Goal: Information Seeking & Learning: Learn about a topic

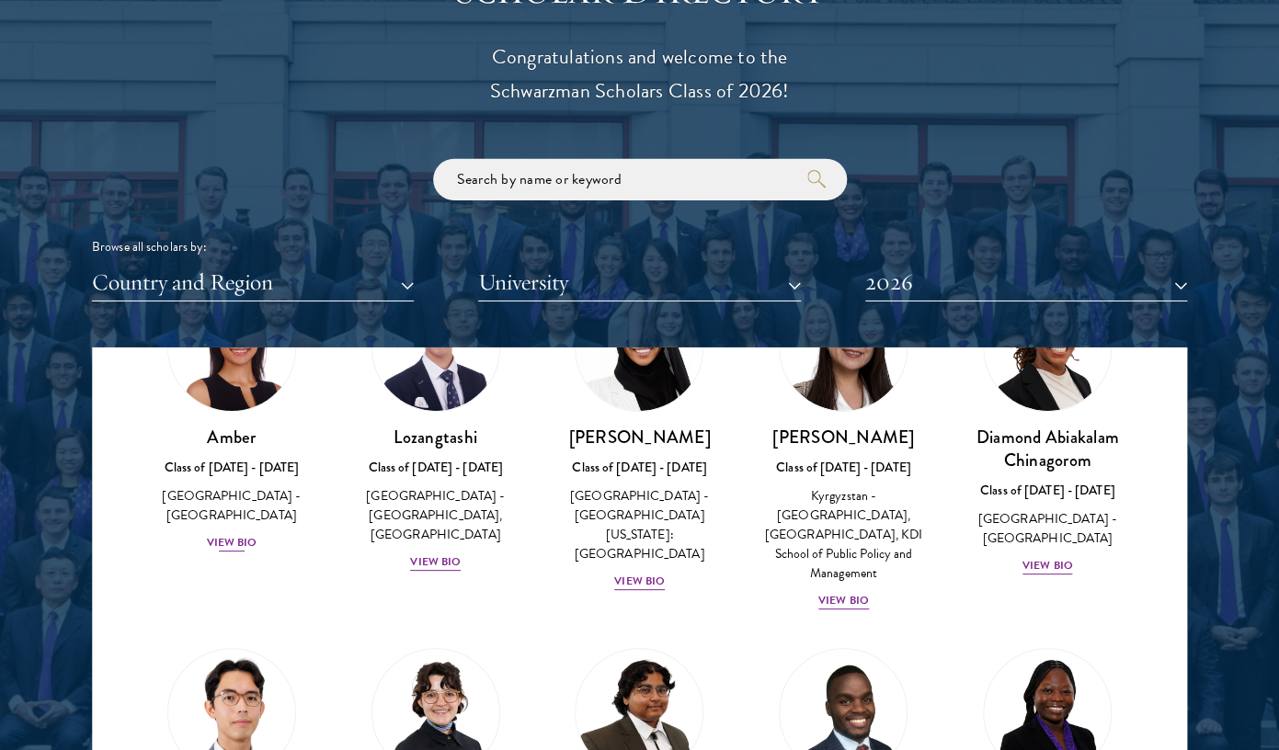
scroll to position [107, 0]
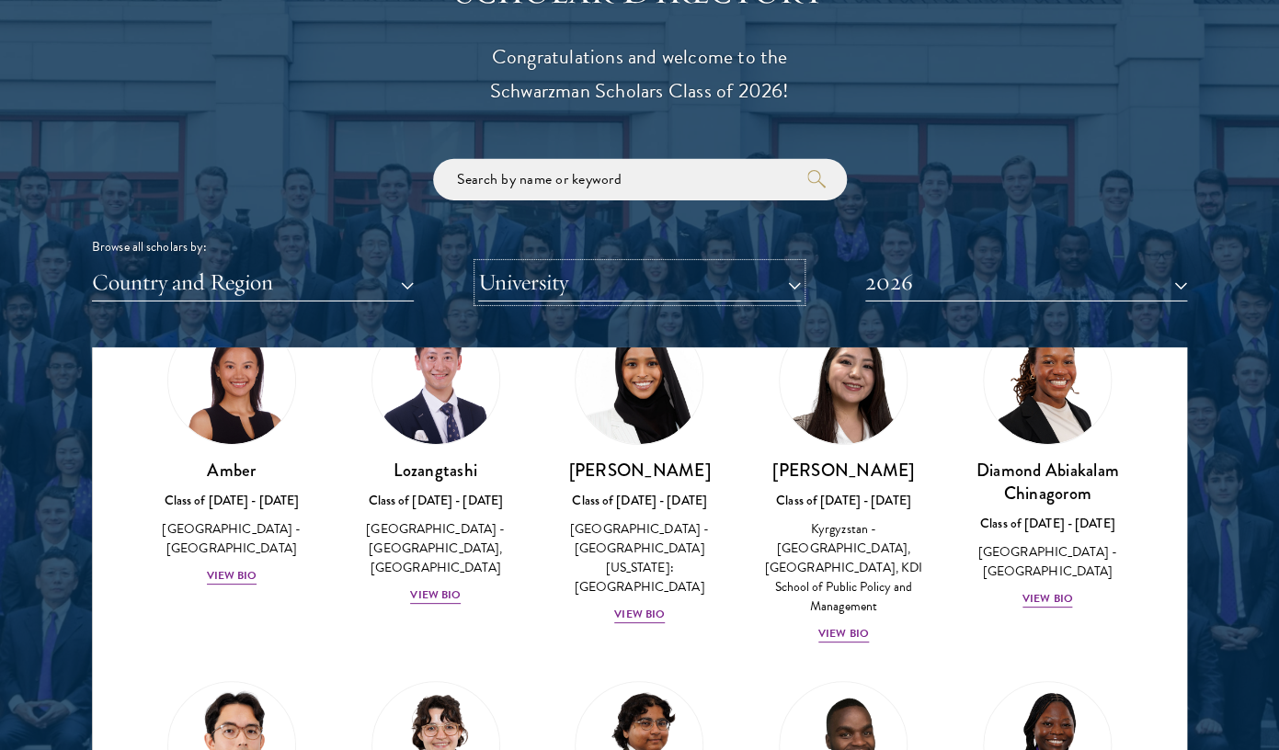
click at [568, 284] on button "University" at bounding box center [639, 283] width 322 height 38
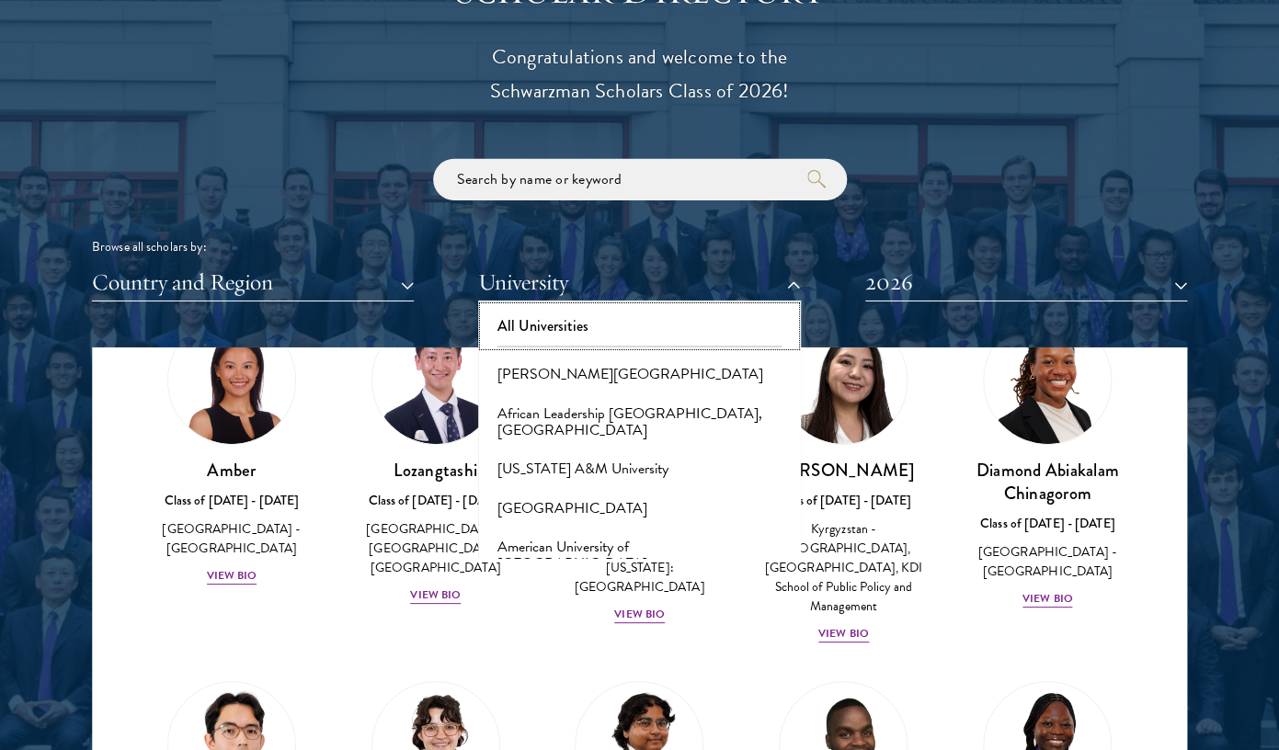
click at [561, 321] on button "All Universities" at bounding box center [639, 326] width 311 height 39
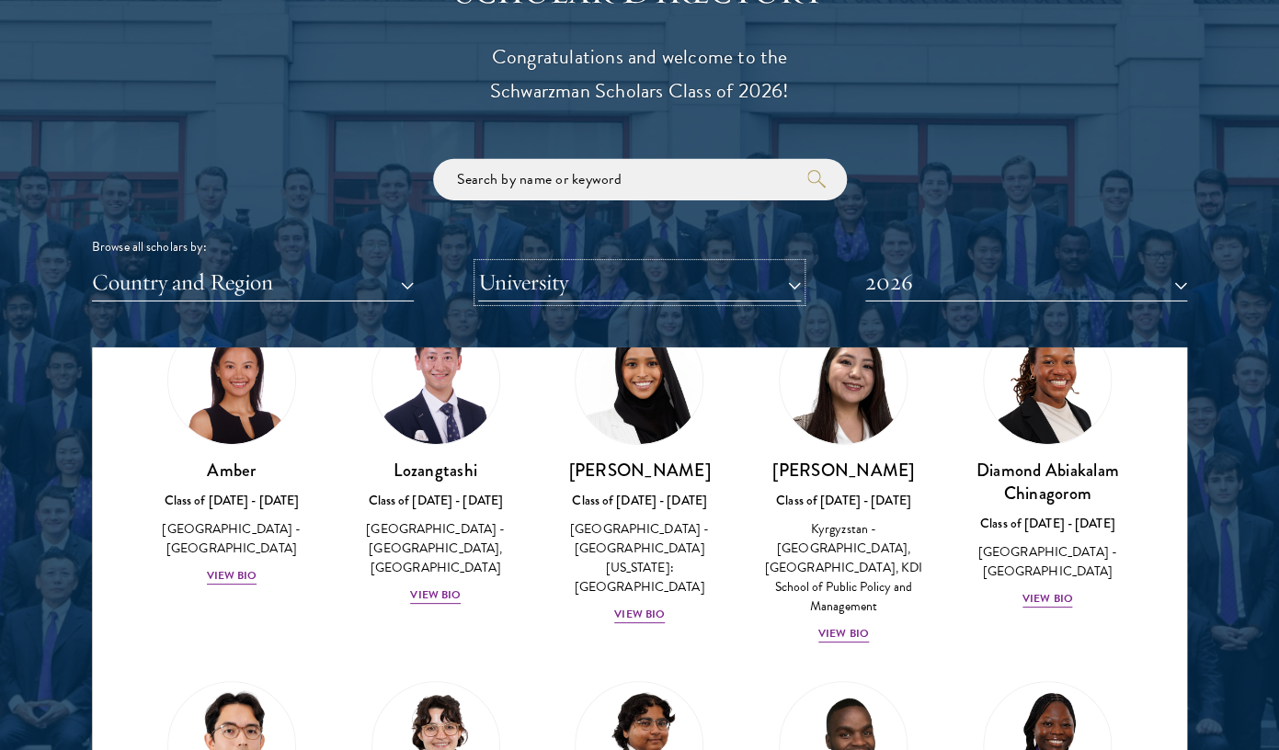
click at [575, 279] on button "University" at bounding box center [639, 283] width 322 height 38
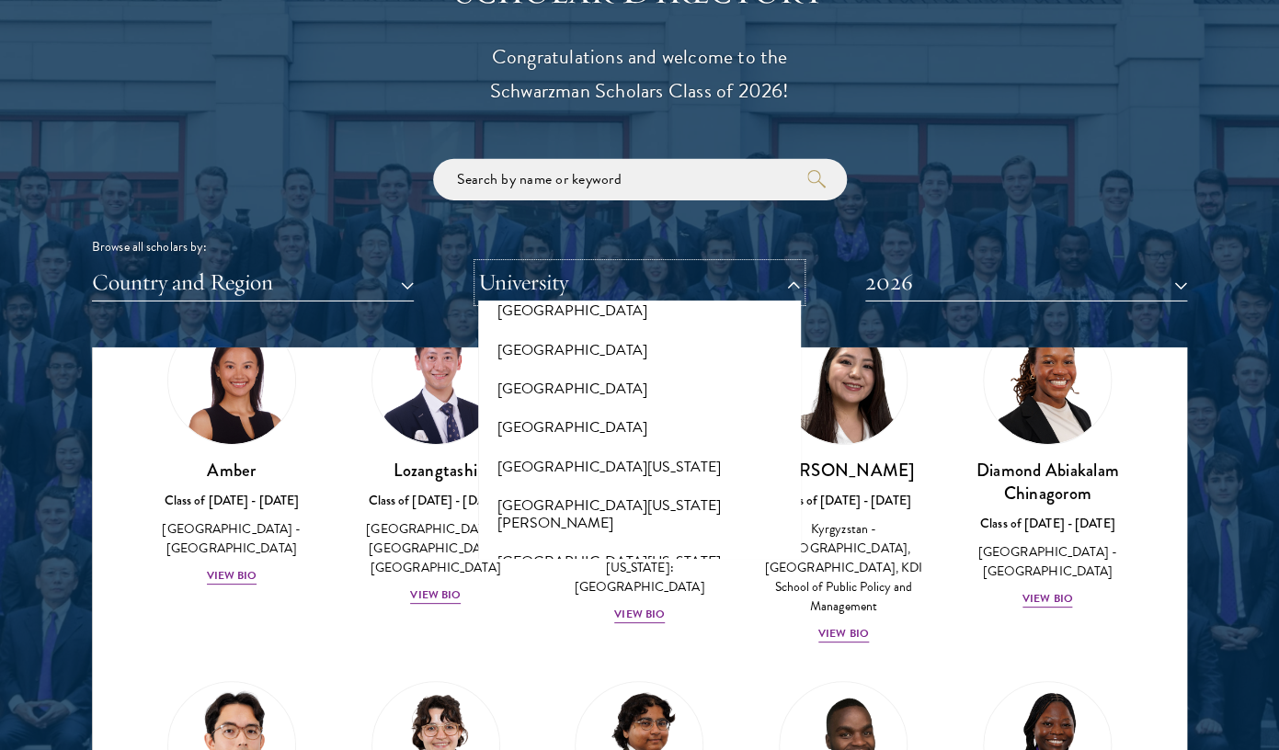
scroll to position [14212, 0]
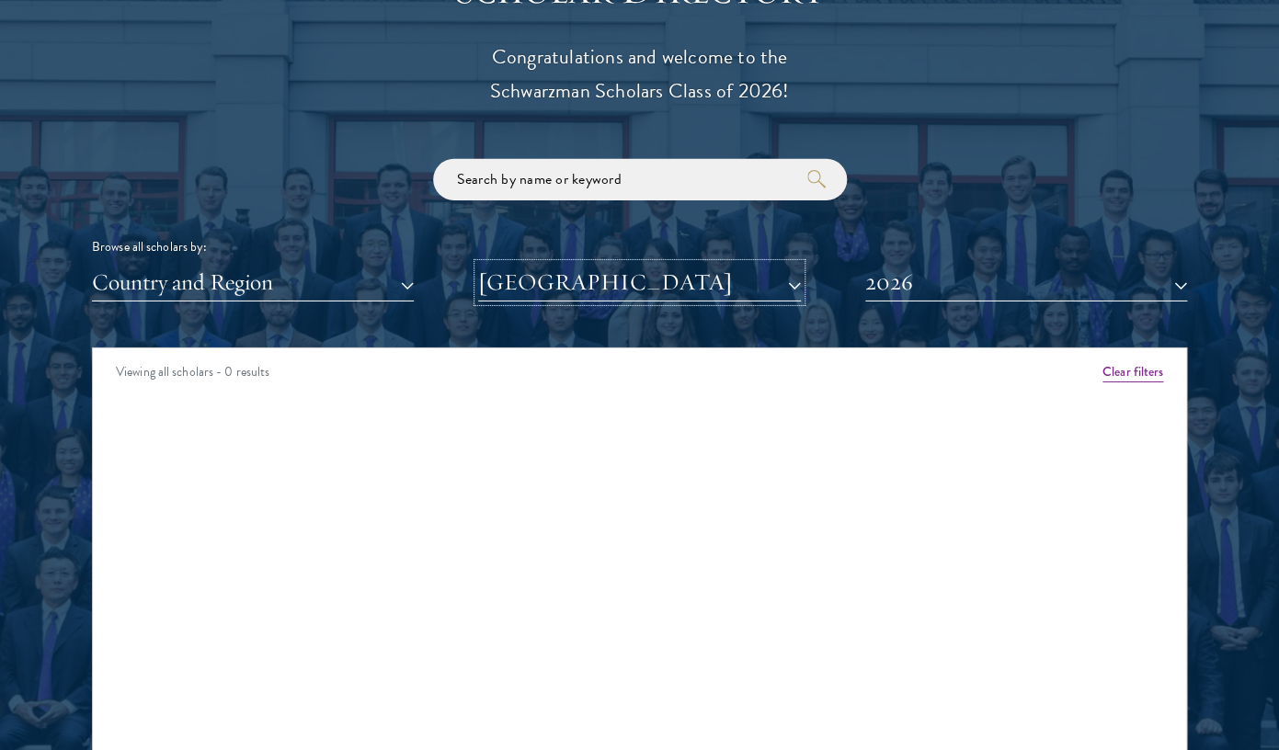
click at [568, 298] on button "[GEOGRAPHIC_DATA]" at bounding box center [639, 283] width 322 height 38
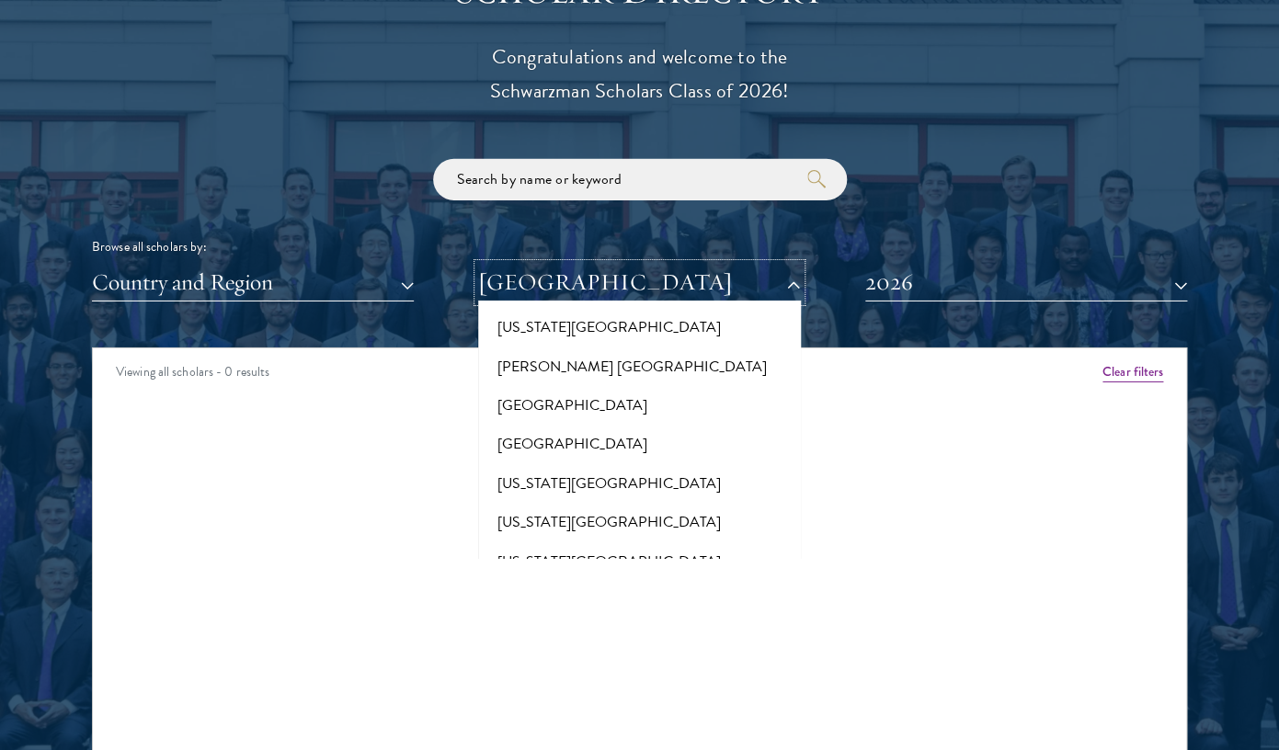
scroll to position [18460, 0]
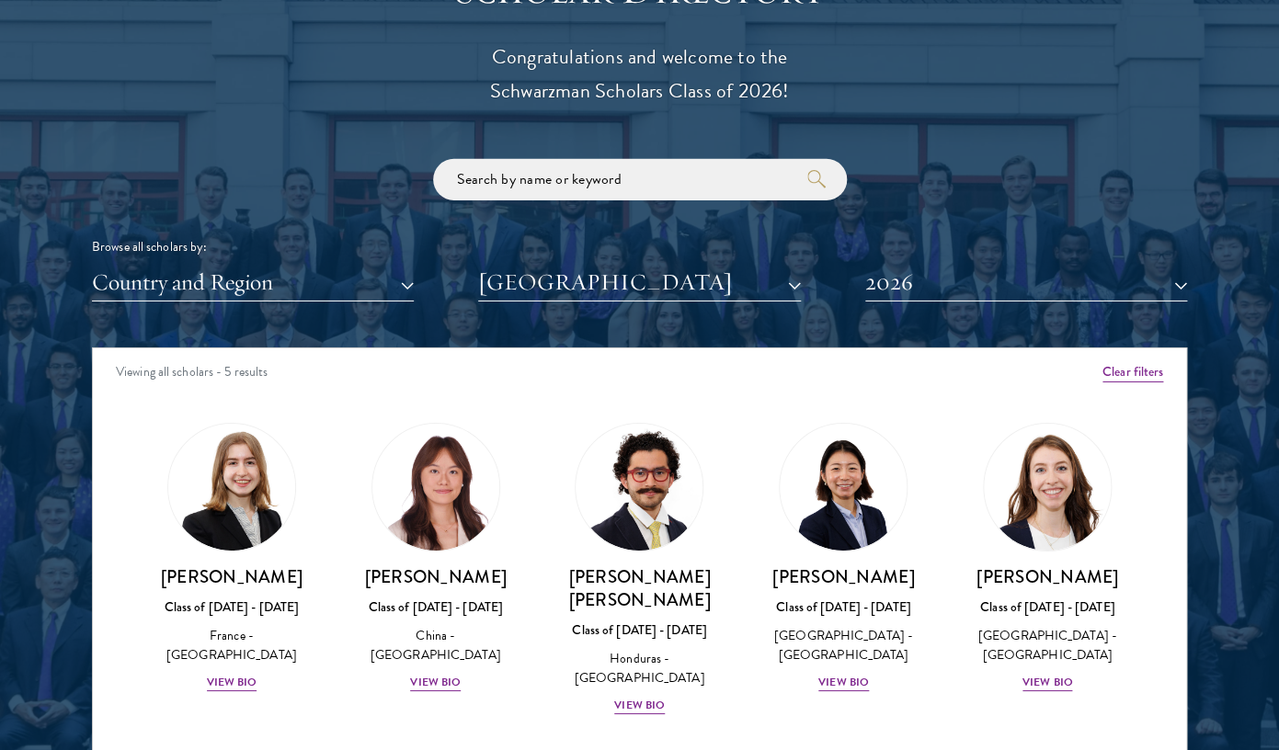
scroll to position [2218, 0]
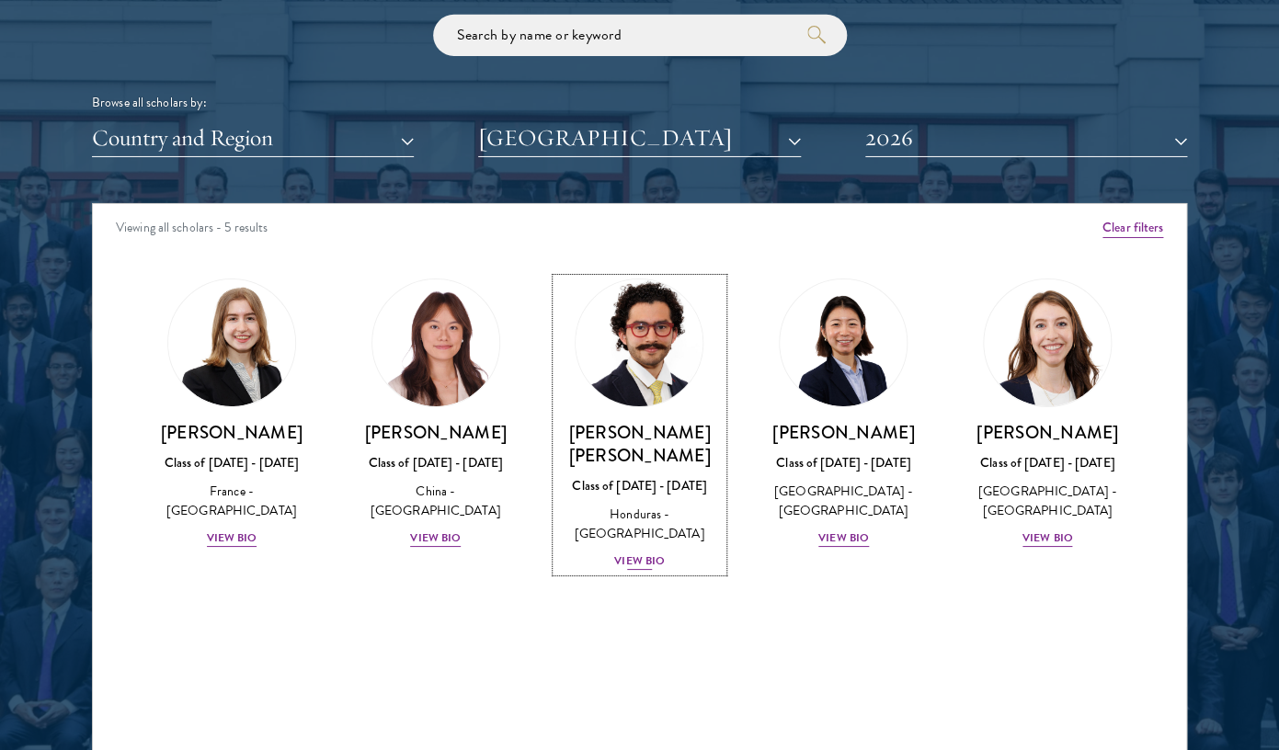
click at [632, 508] on div "[PERSON_NAME] [PERSON_NAME] Class of [DATE] - [DATE] [GEOGRAPHIC_DATA] - [GEOGR…" at bounding box center [639, 496] width 167 height 151
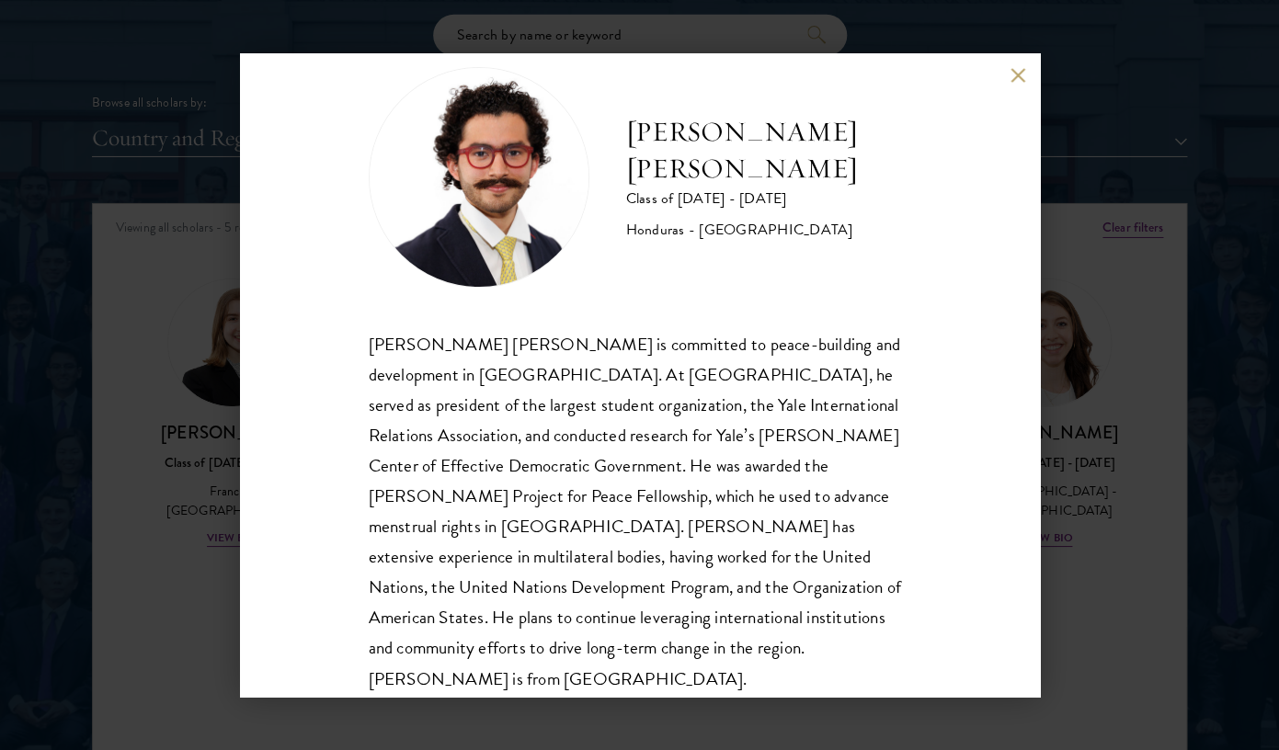
scroll to position [63, 0]
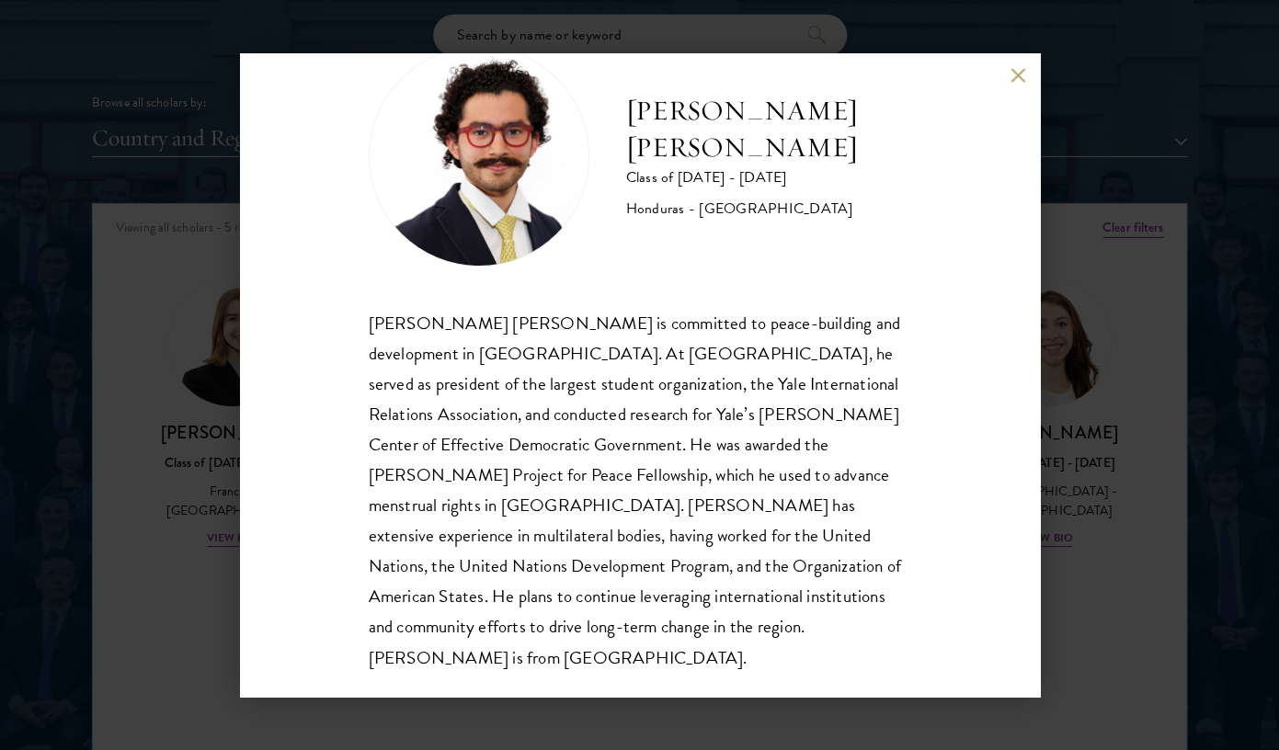
click at [1007, 74] on div "[PERSON_NAME] [PERSON_NAME] Class of [DATE] - [DATE] [GEOGRAPHIC_DATA] - [GEOGR…" at bounding box center [640, 375] width 800 height 644
click at [1018, 67] on button at bounding box center [1018, 75] width 16 height 16
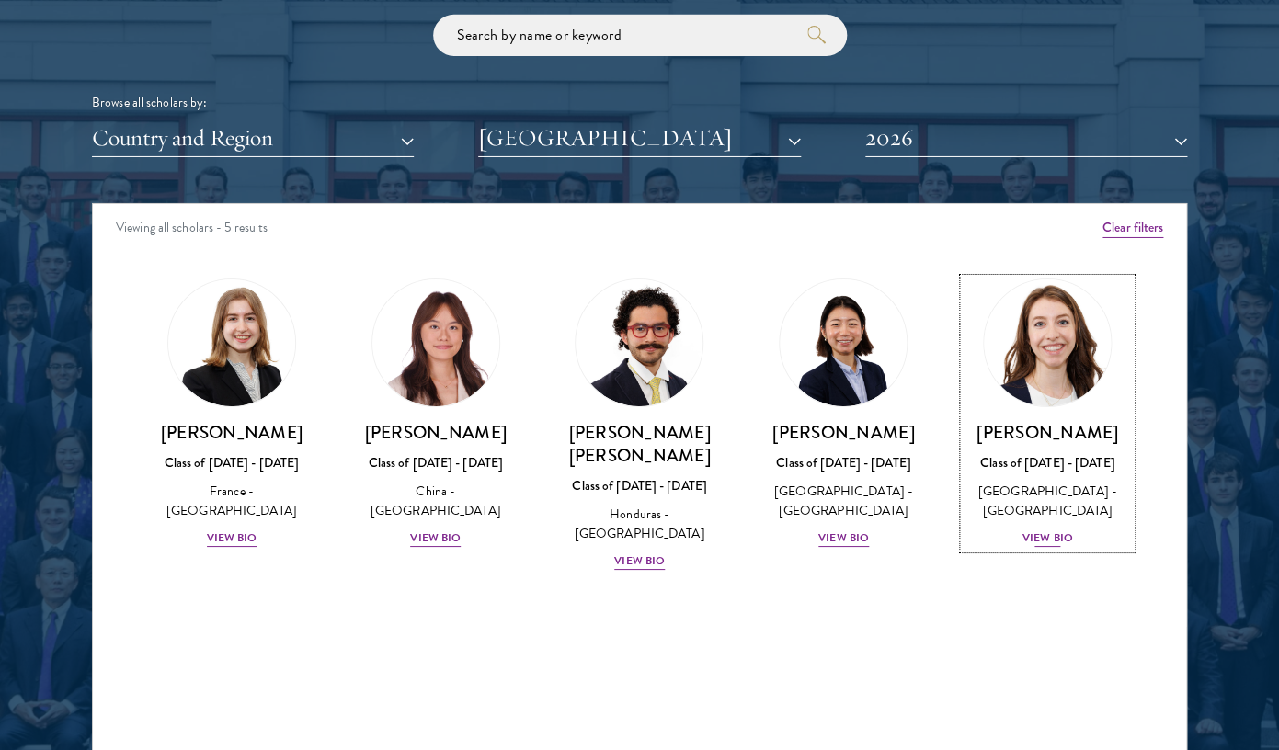
click at [1027, 537] on div "View Bio" at bounding box center [1047, 538] width 51 height 17
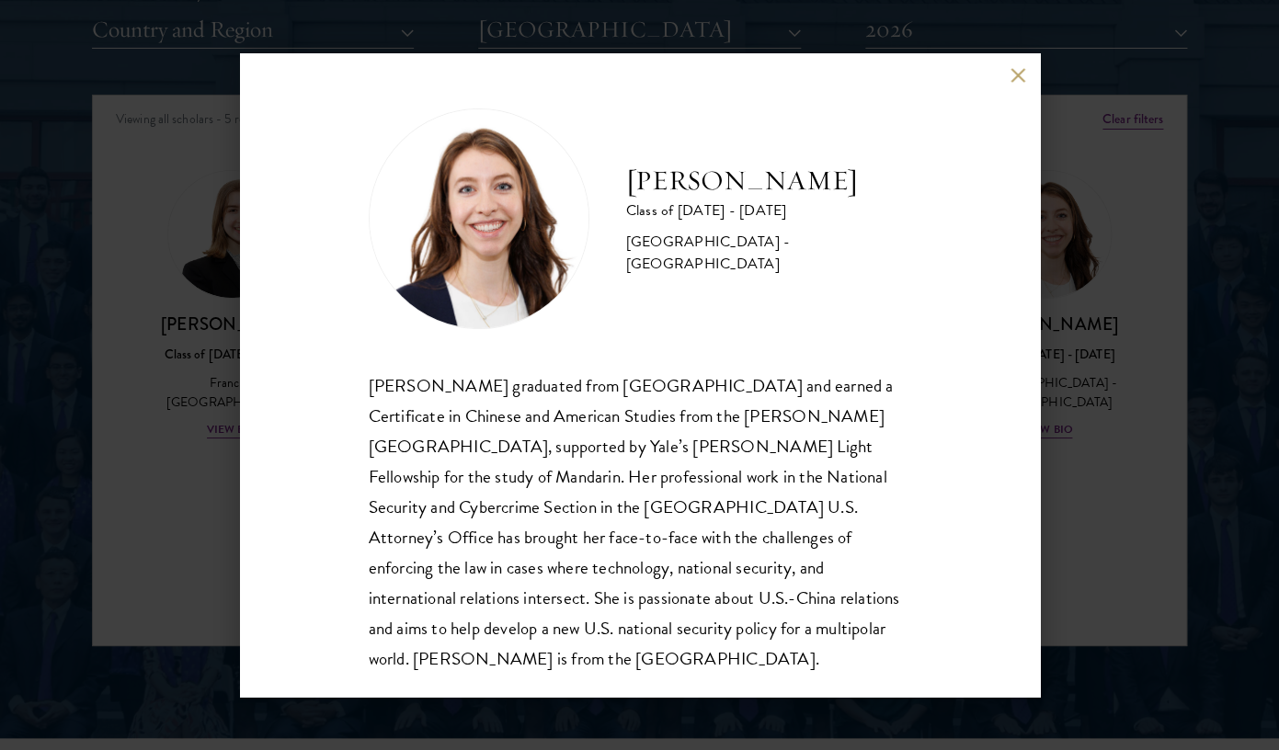
scroll to position [2, 0]
click at [1017, 71] on button at bounding box center [1018, 75] width 16 height 16
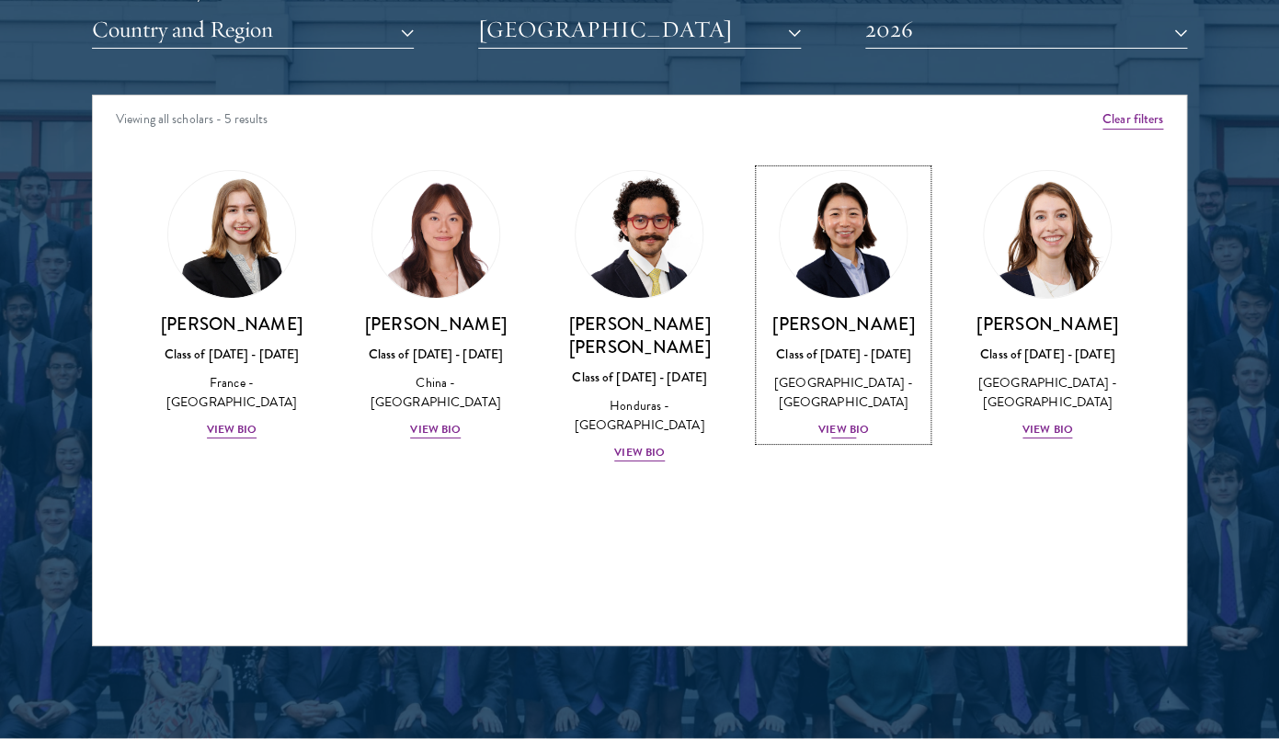
click at [831, 420] on div "[PERSON_NAME] Class of [DATE] - [DATE] [GEOGRAPHIC_DATA] - [GEOGRAPHIC_DATA] Vi…" at bounding box center [842, 377] width 167 height 128
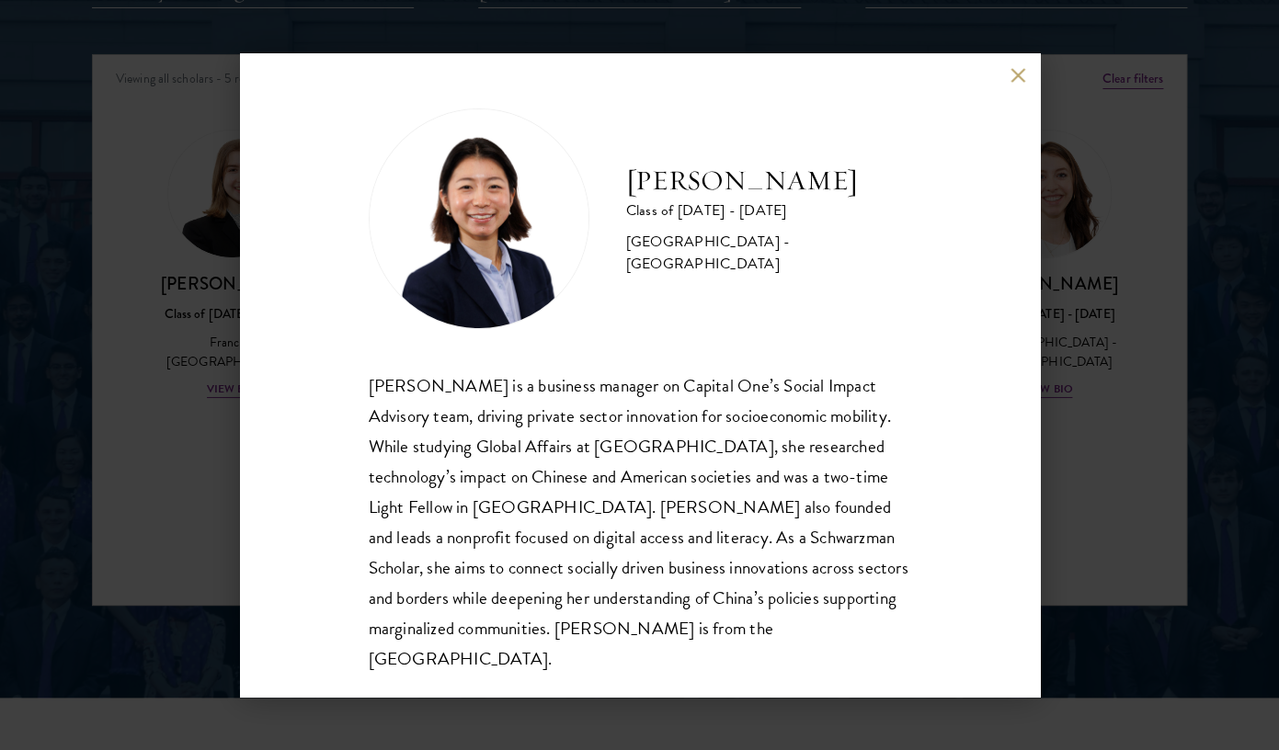
click at [1024, 72] on button at bounding box center [1018, 75] width 16 height 16
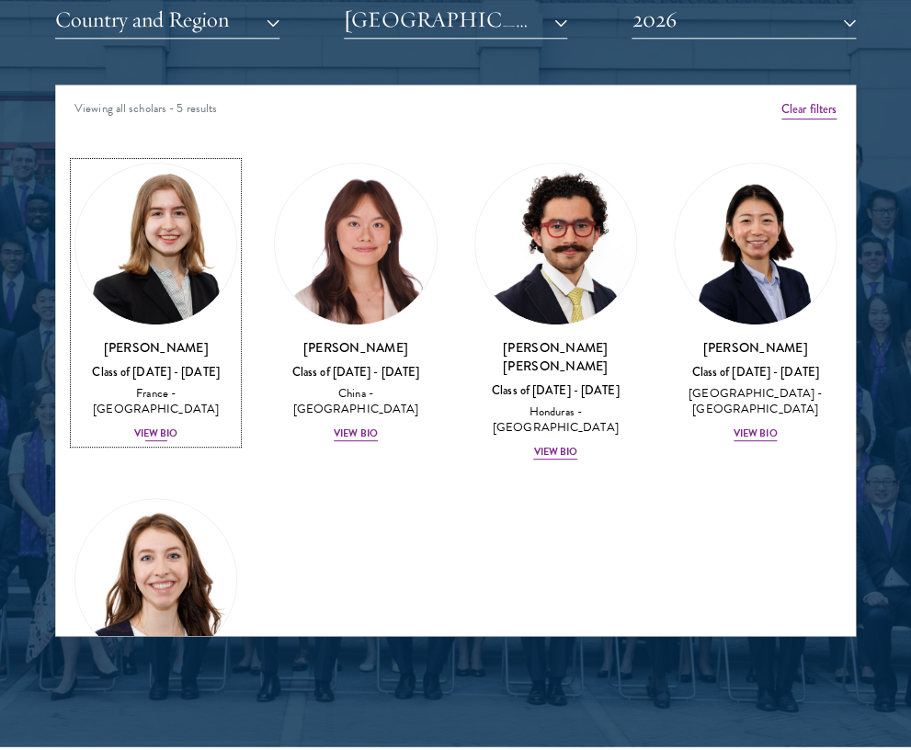
click at [156, 427] on div "View Bio" at bounding box center [156, 434] width 44 height 15
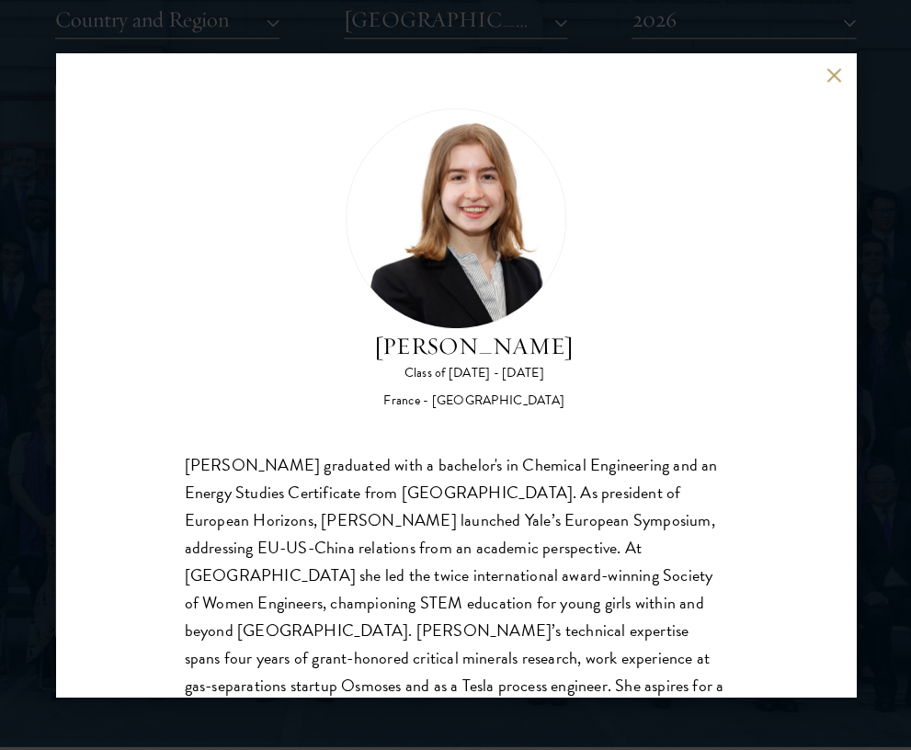
scroll to position [85, 0]
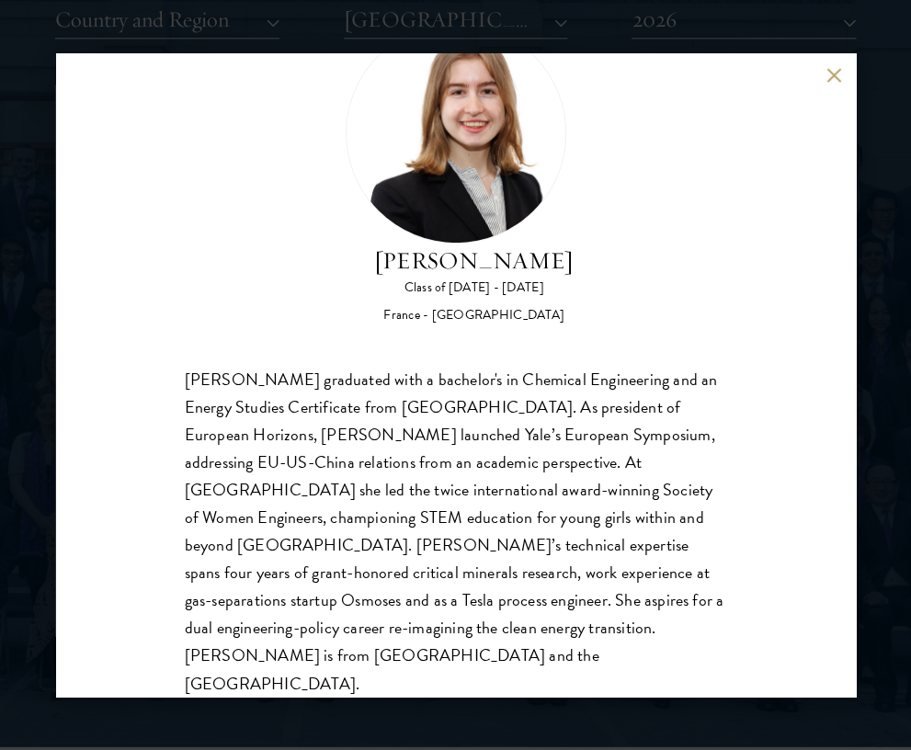
click at [832, 80] on button at bounding box center [834, 75] width 16 height 16
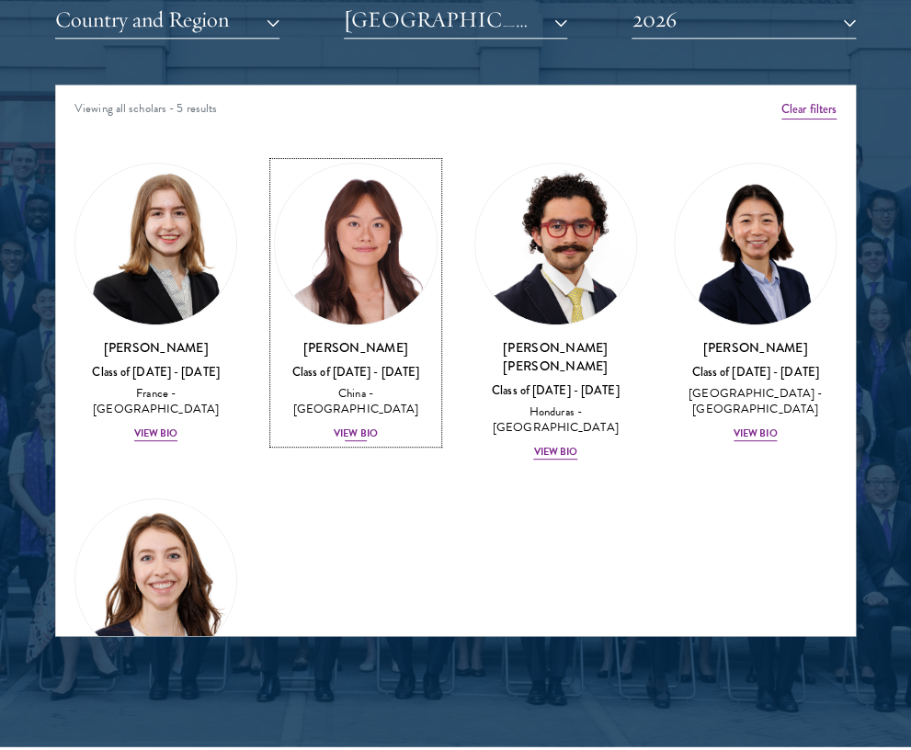
click at [364, 427] on div "View Bio" at bounding box center [356, 434] width 44 height 15
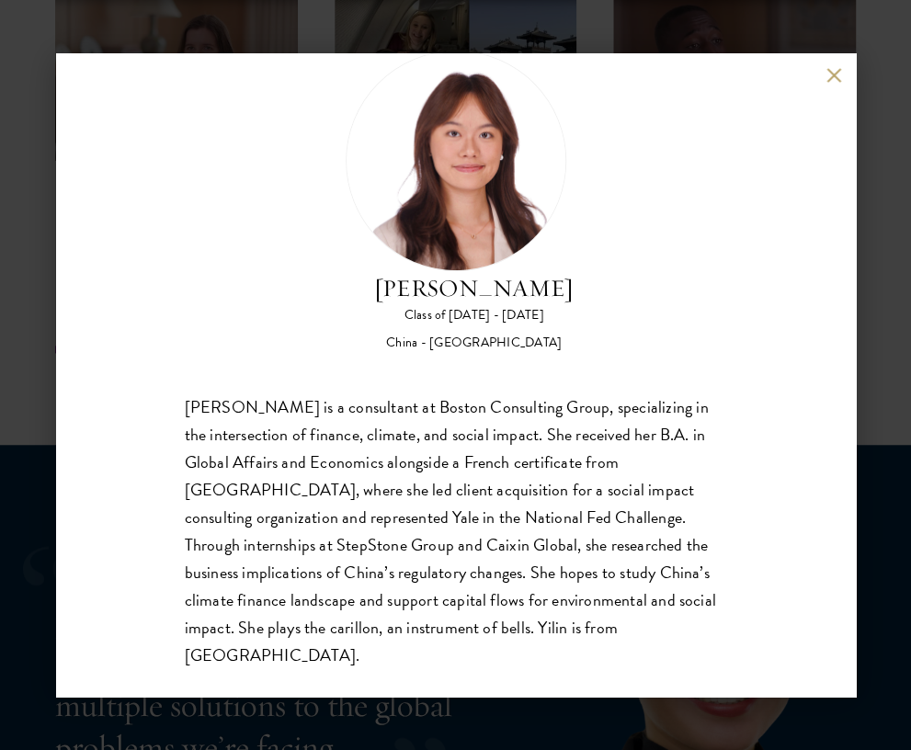
scroll to position [4005, 0]
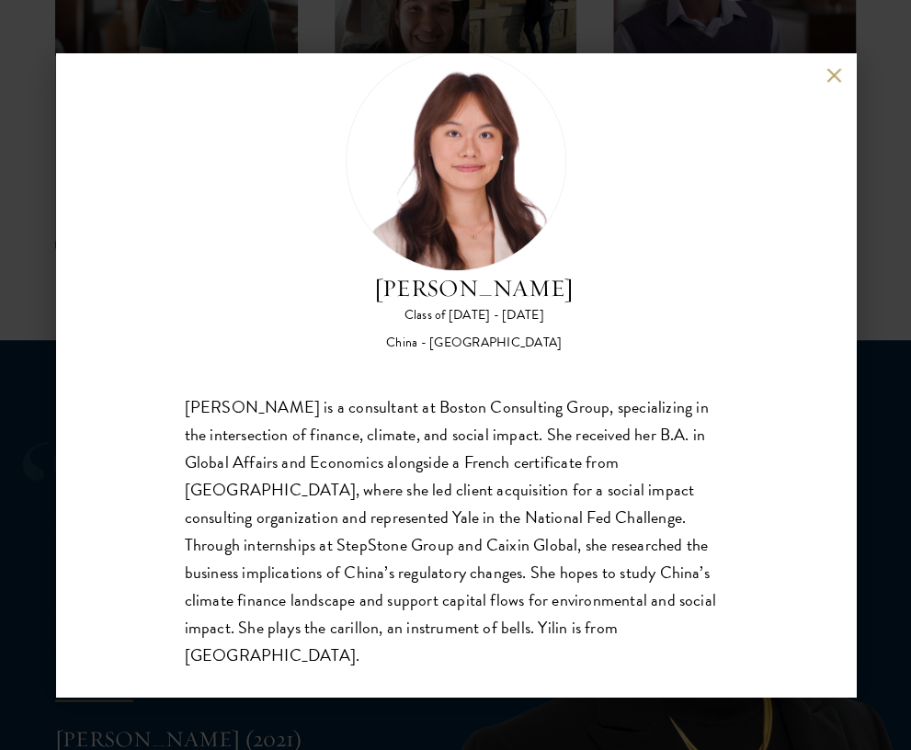
click at [840, 82] on button at bounding box center [834, 75] width 16 height 16
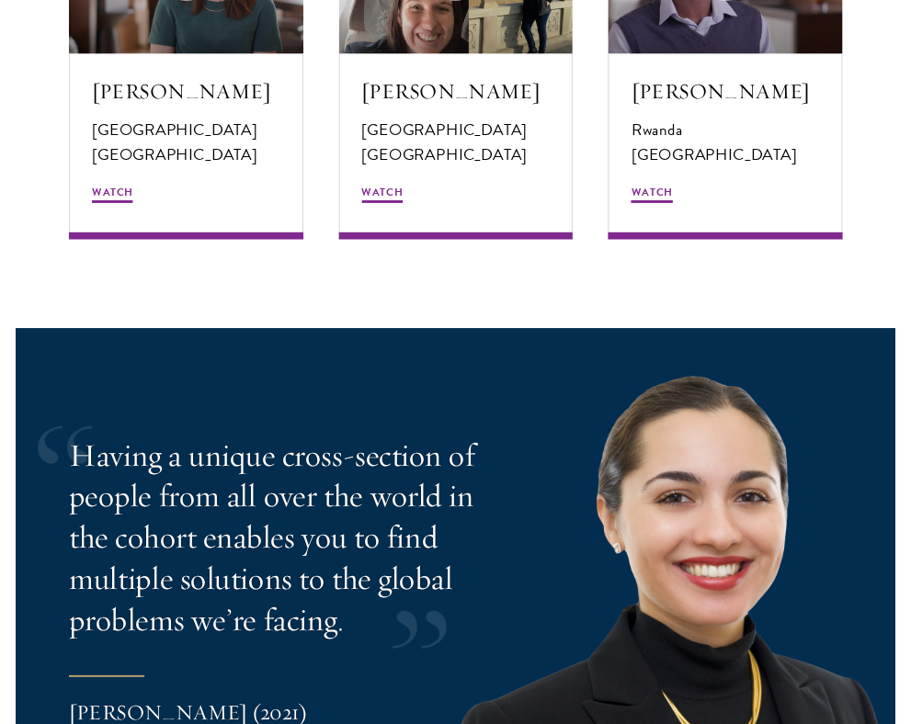
scroll to position [2286, 0]
